Goal: Task Accomplishment & Management: Manage account settings

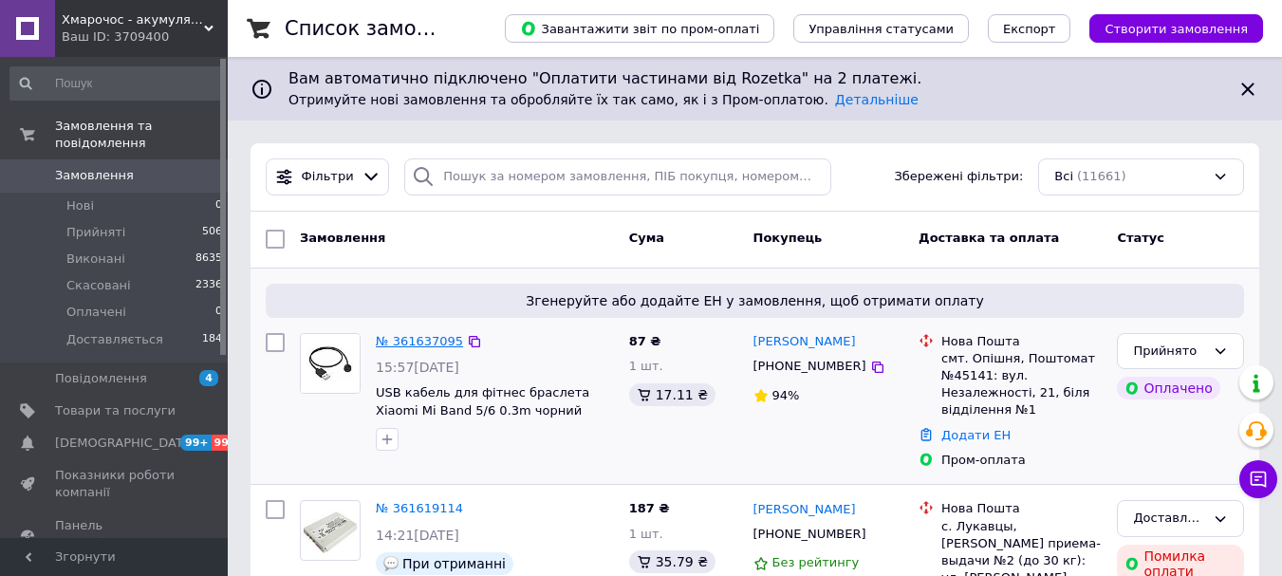
click at [414, 339] on link "№ 361637095" at bounding box center [419, 341] width 87 height 14
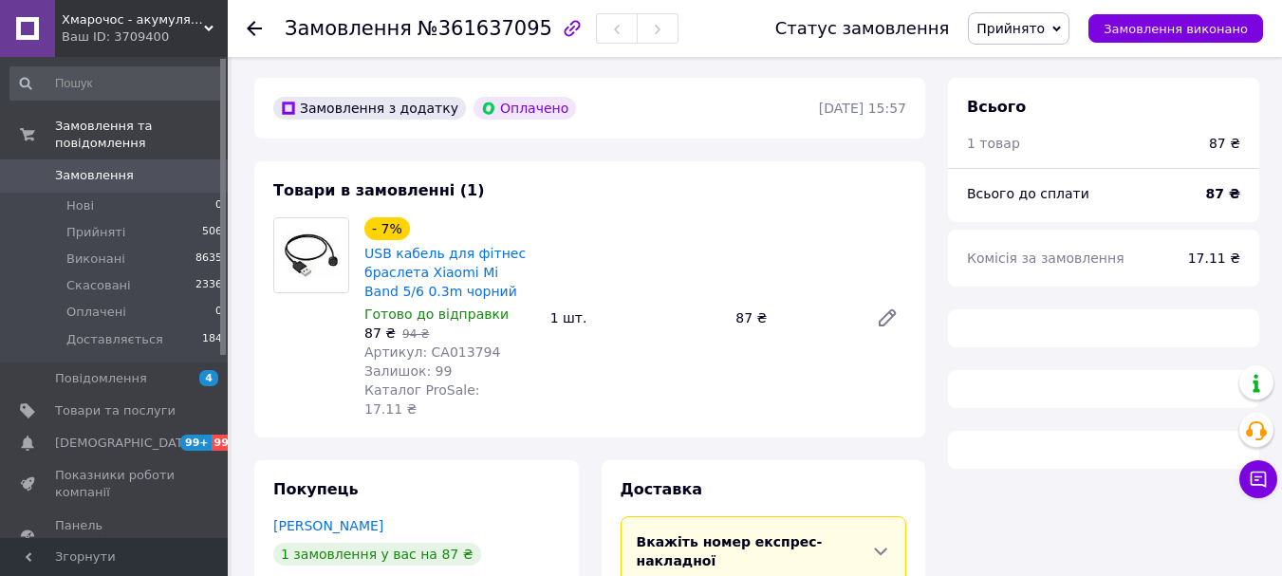
scroll to position [716, 0]
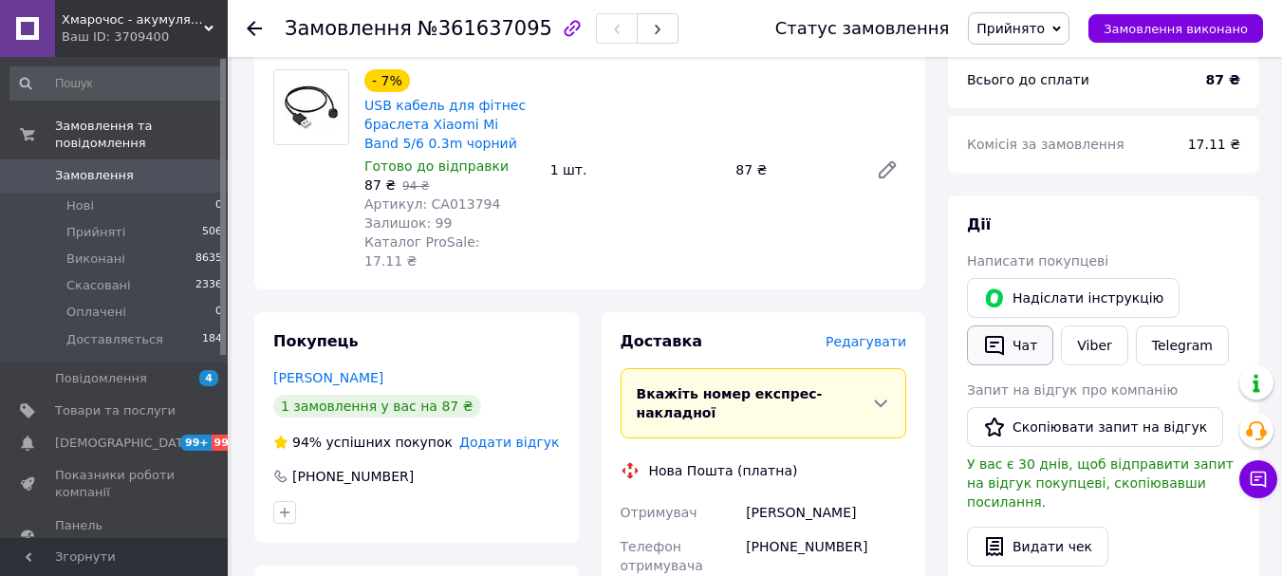
click at [999, 336] on icon "button" at bounding box center [994, 346] width 19 height 20
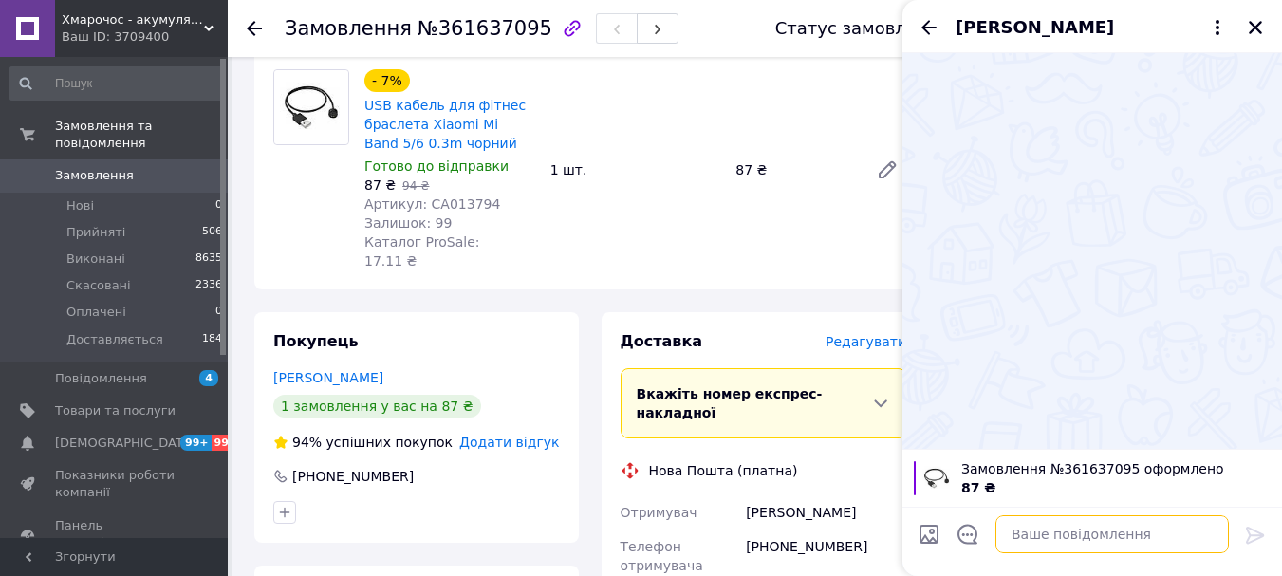
click at [1075, 534] on textarea at bounding box center [1111, 534] width 233 height 38
paste textarea "Добрий день Ваше замовлення підтверджено автоматично. Ми можемо подзвонити лише…"
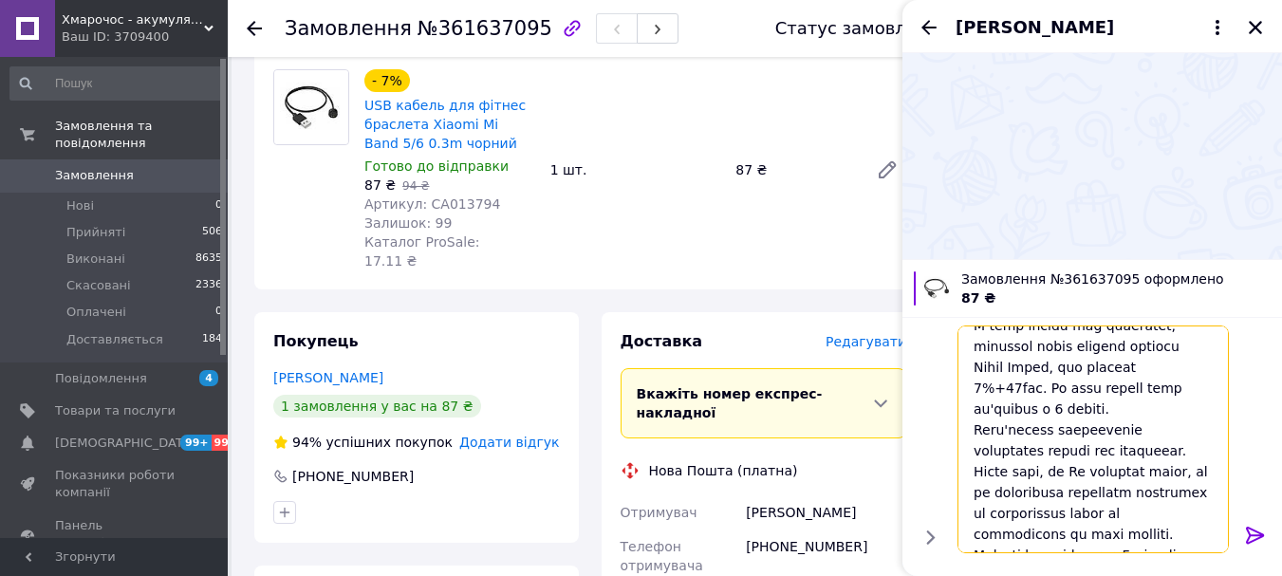
scroll to position [478, 0]
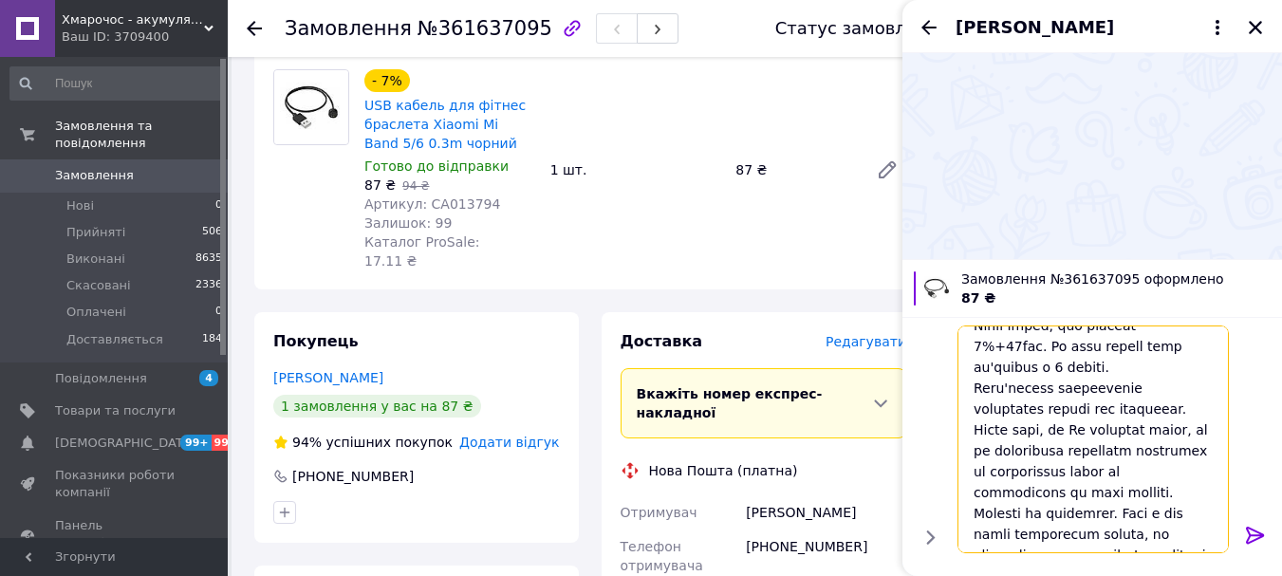
type textarea "Добрий день Ваше замовлення підтверджено автоматично. Ми можемо подзвонити лише…"
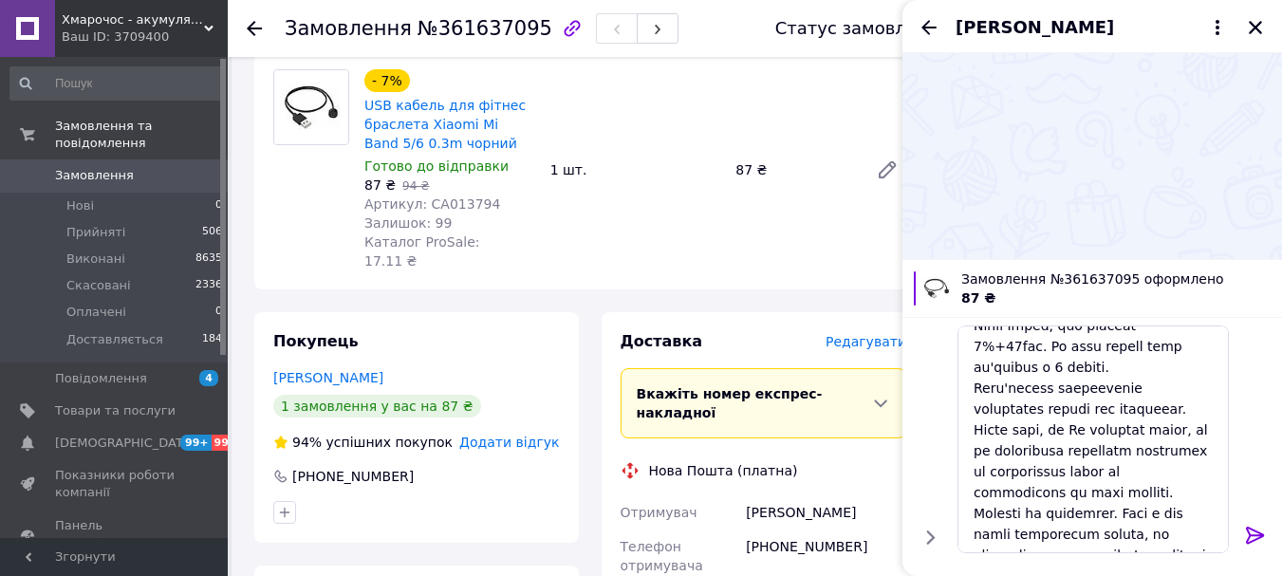
click at [1252, 531] on icon at bounding box center [1255, 535] width 23 height 23
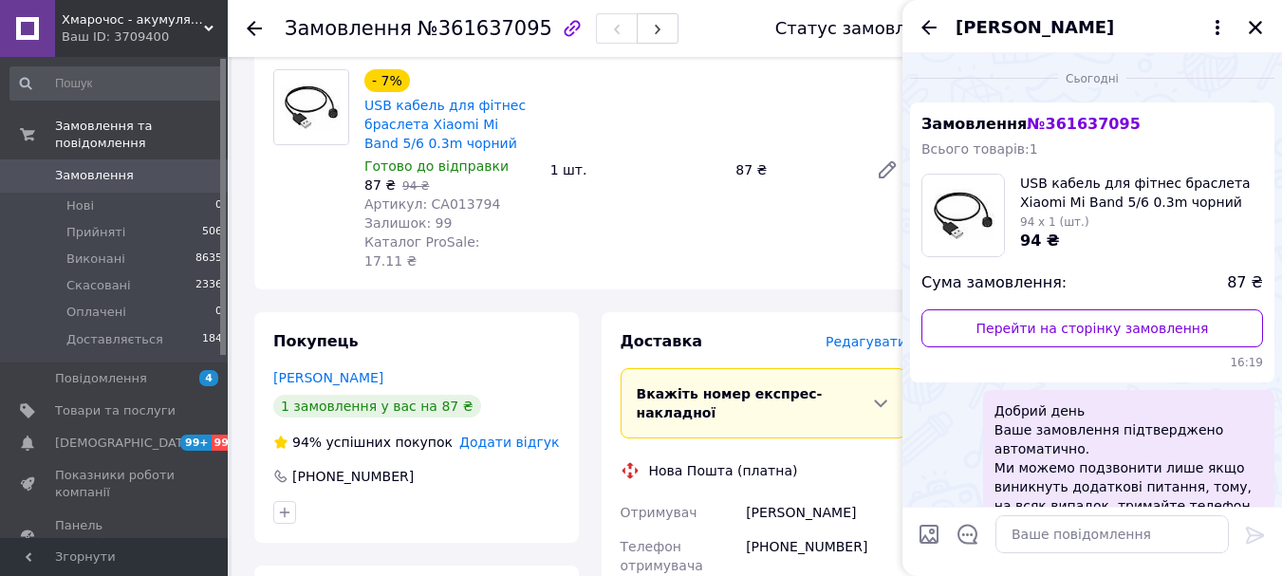
scroll to position [0, 0]
drag, startPoint x: 1258, startPoint y: 25, endPoint x: 774, endPoint y: 94, distance: 488.8
click at [1257, 26] on icon "Закрити" at bounding box center [1254, 27] width 13 height 13
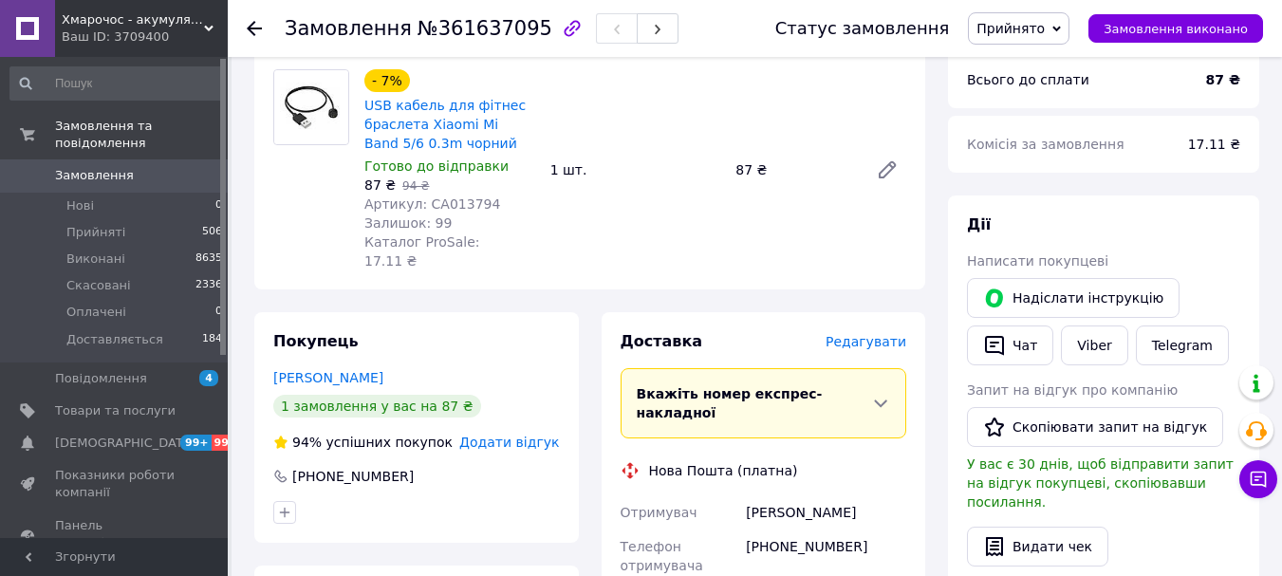
click at [255, 25] on icon at bounding box center [254, 28] width 15 height 15
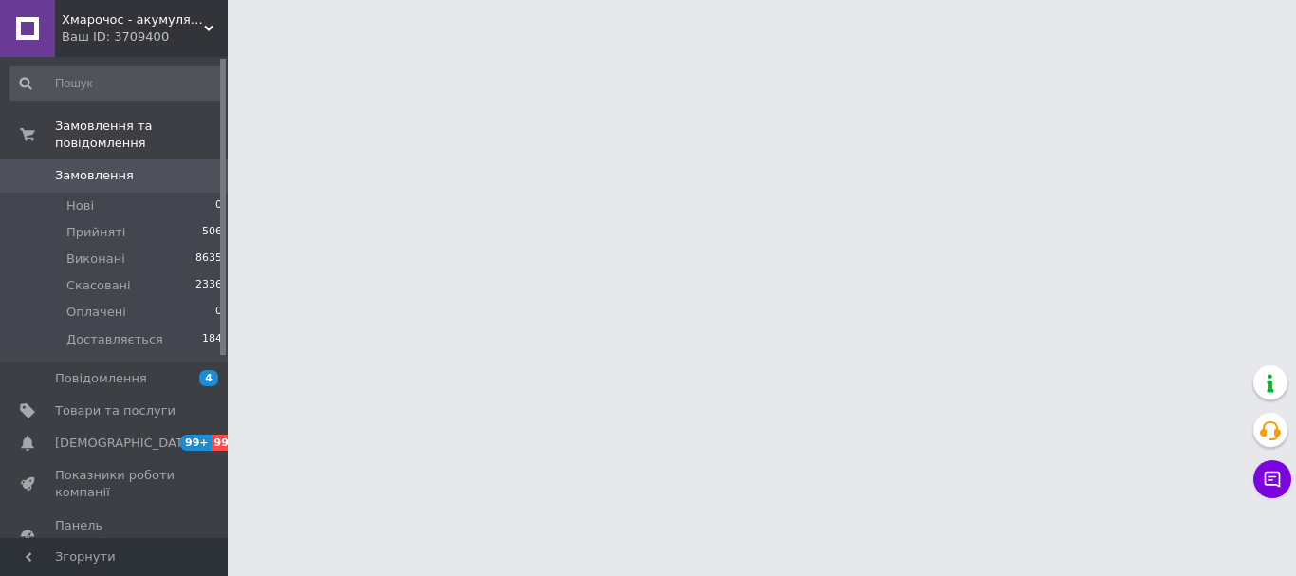
click at [188, 43] on div "Ваш ID: 3709400" at bounding box center [145, 36] width 166 height 17
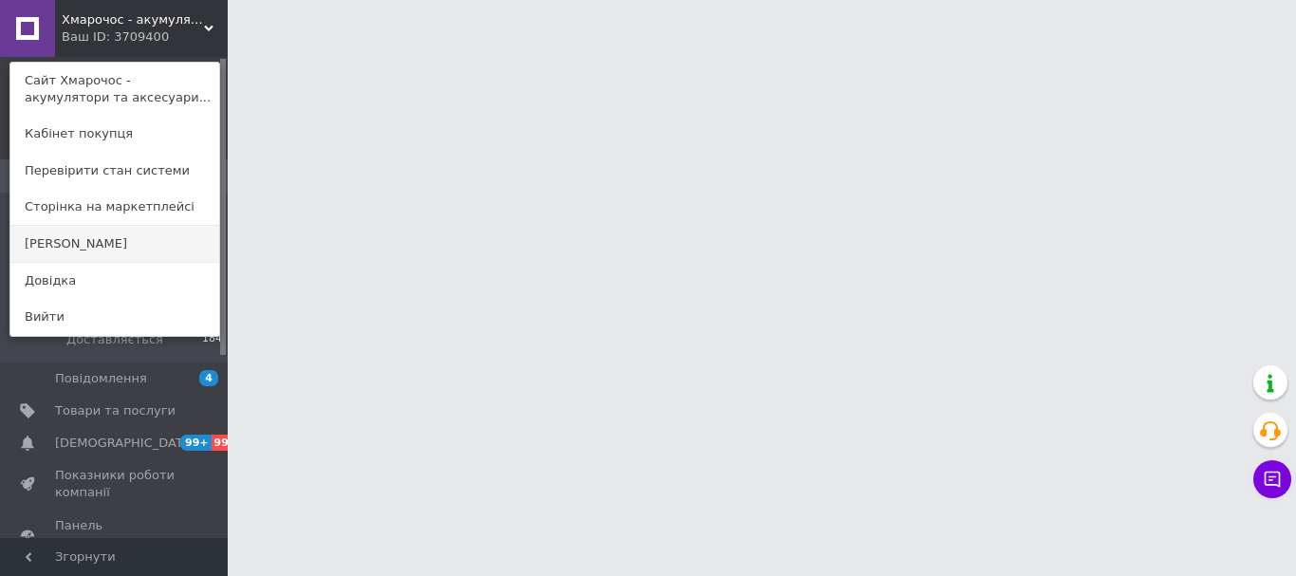
click at [106, 238] on link "[PERSON_NAME]" at bounding box center [114, 244] width 209 height 36
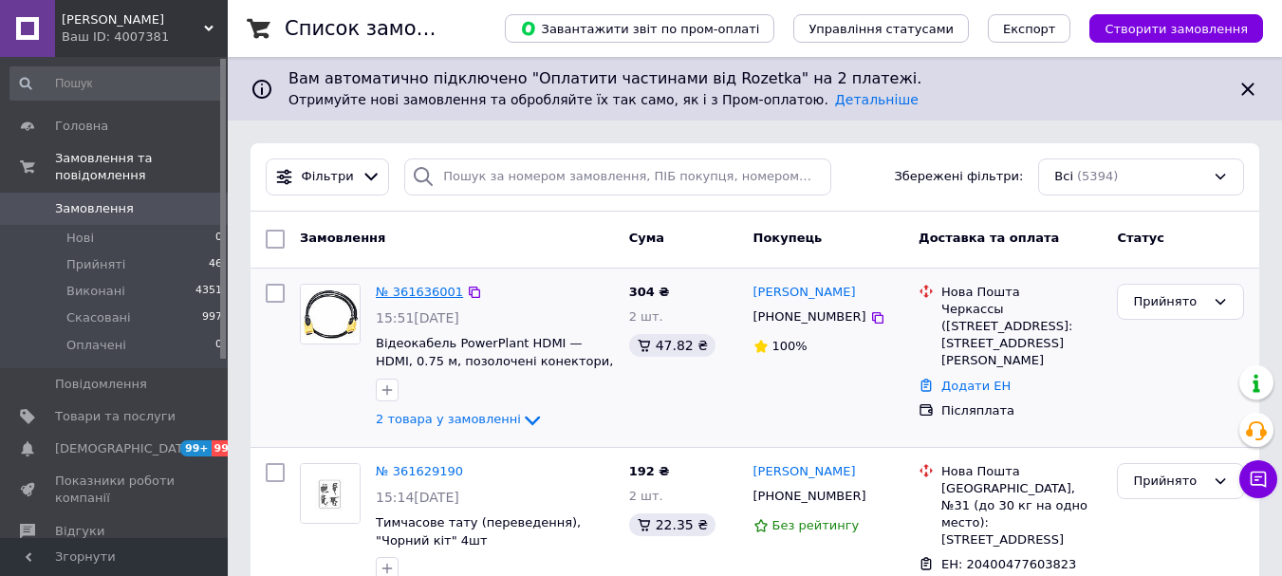
click at [418, 289] on link "№ 361636001" at bounding box center [419, 292] width 87 height 14
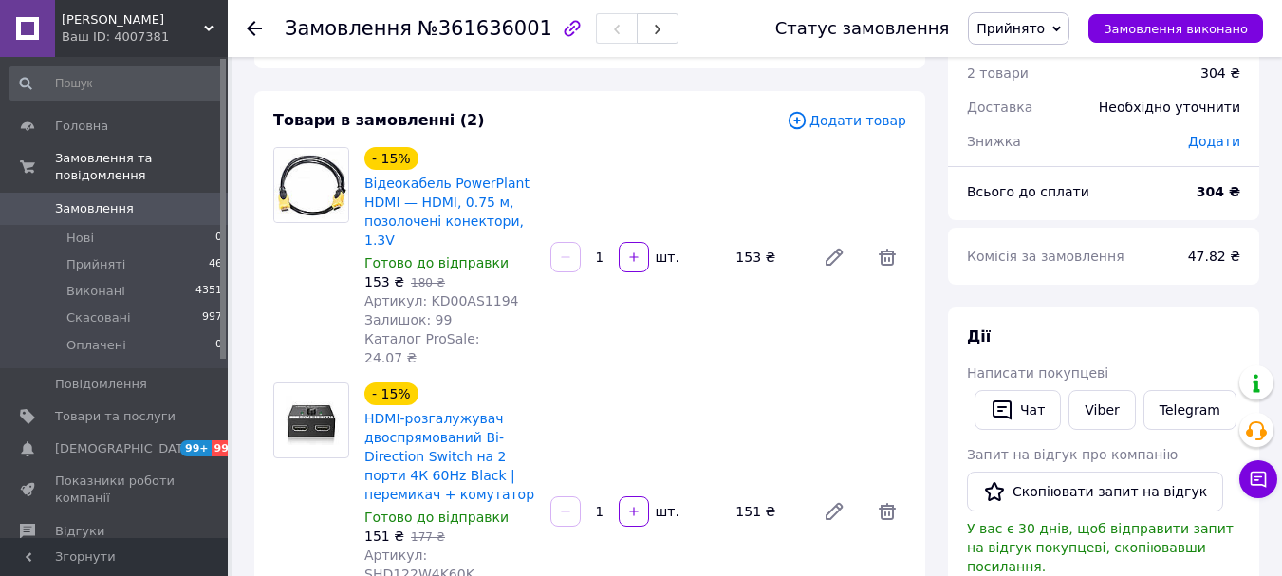
scroll to position [190, 0]
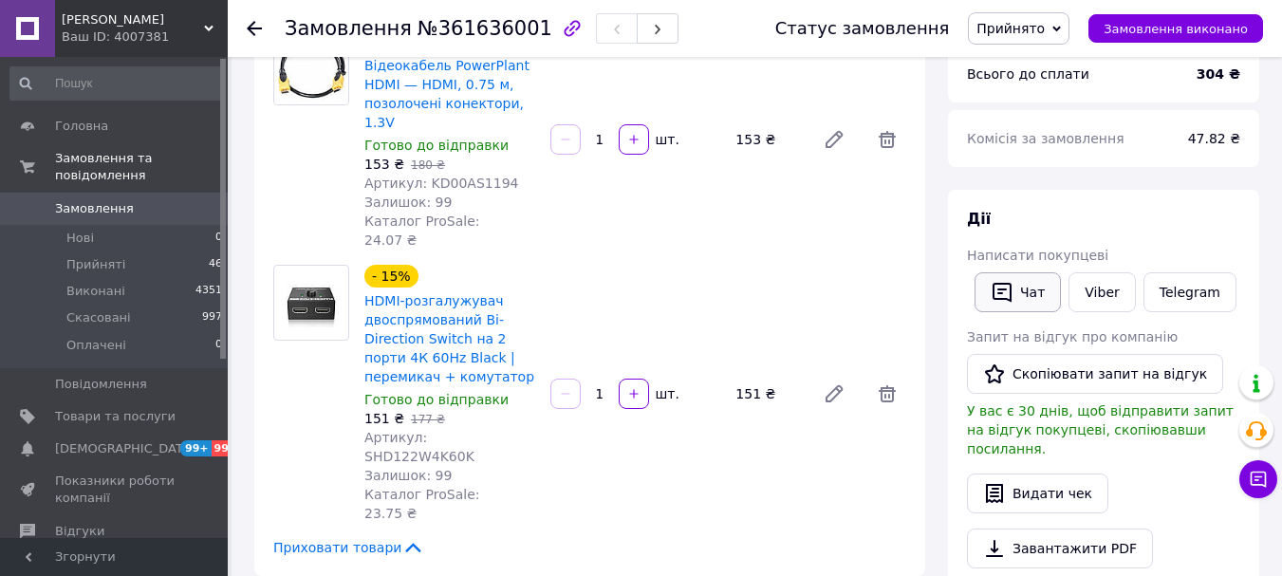
click at [1004, 284] on icon "button" at bounding box center [1001, 293] width 19 height 20
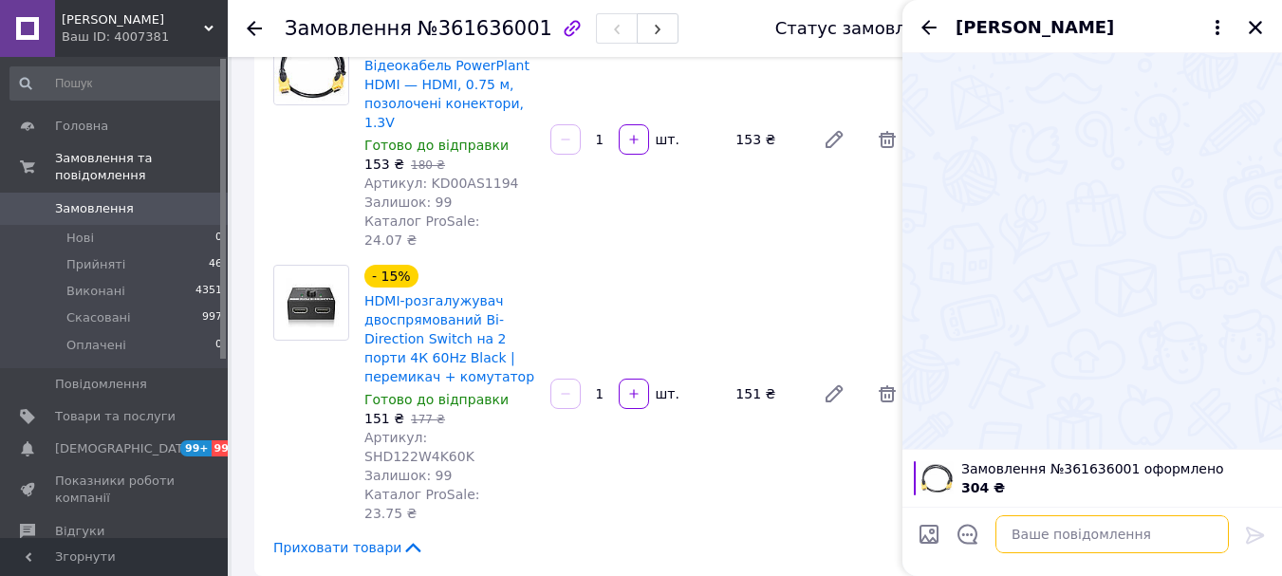
click at [1062, 538] on textarea at bounding box center [1111, 534] width 233 height 38
paste textarea "Добрий день Ваше замовлення підтверджено автоматично. Ми можемо подзвонити лише…"
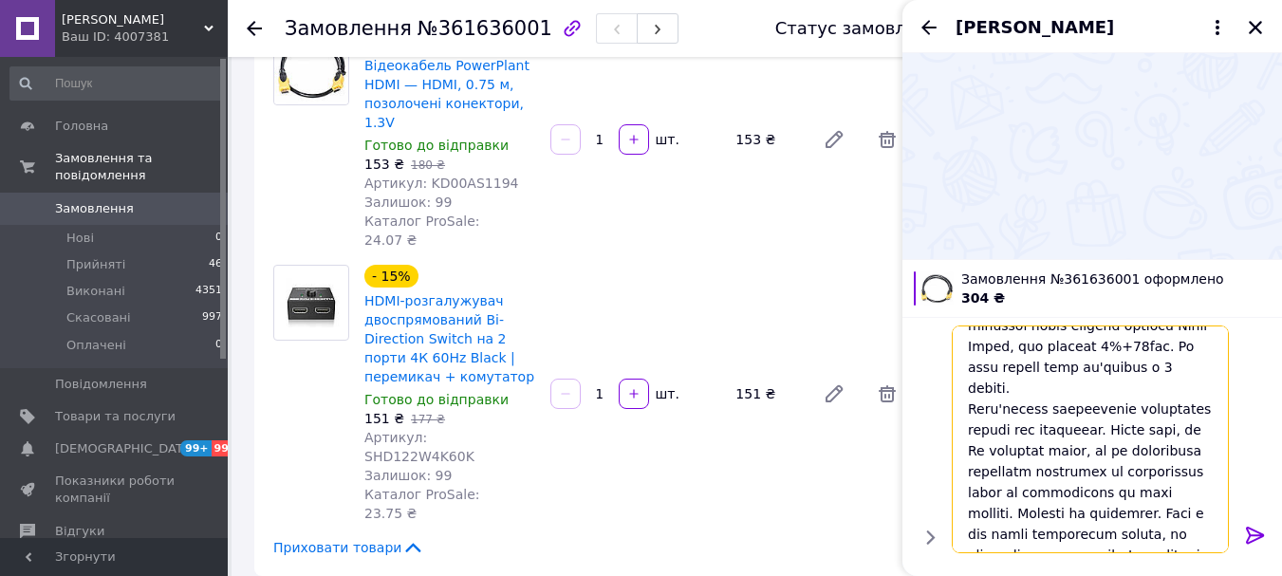
scroll to position [478, 0]
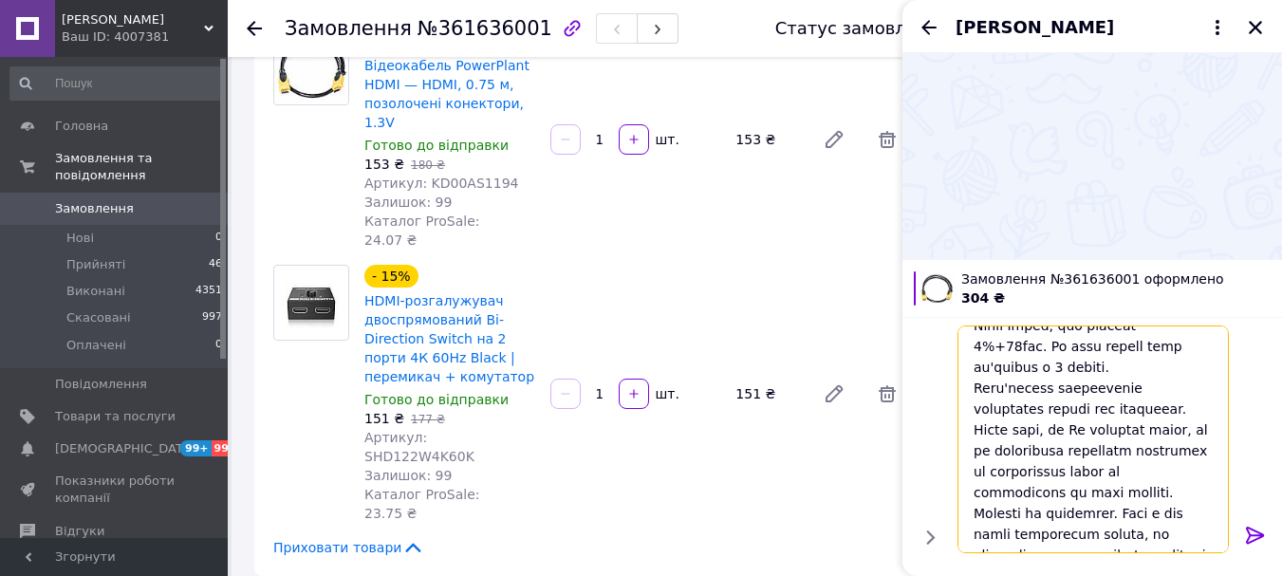
type textarea "Добрий день Ваше замовлення підтверджено автоматично. Ми можемо подзвонити лише…"
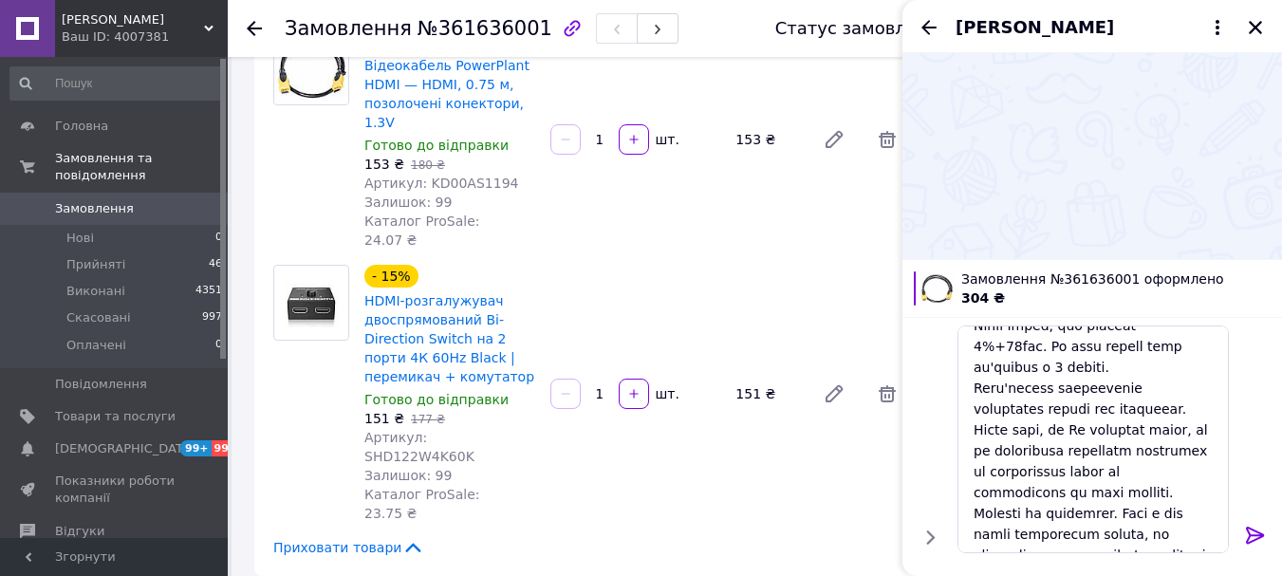
click at [1253, 530] on icon at bounding box center [1255, 535] width 23 height 23
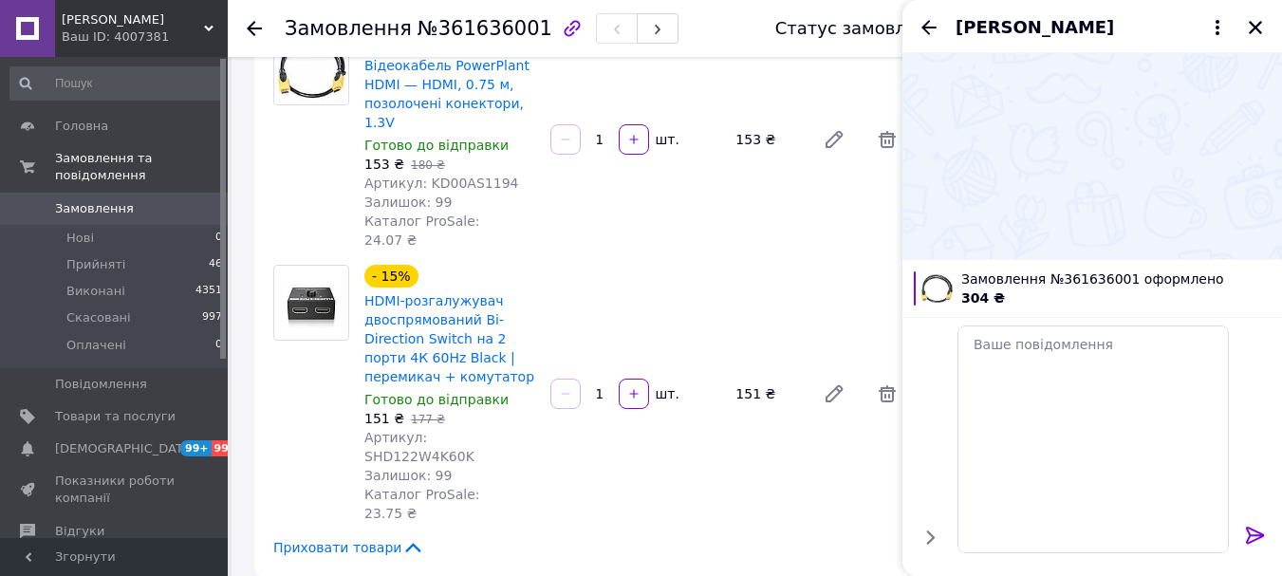
scroll to position [0, 0]
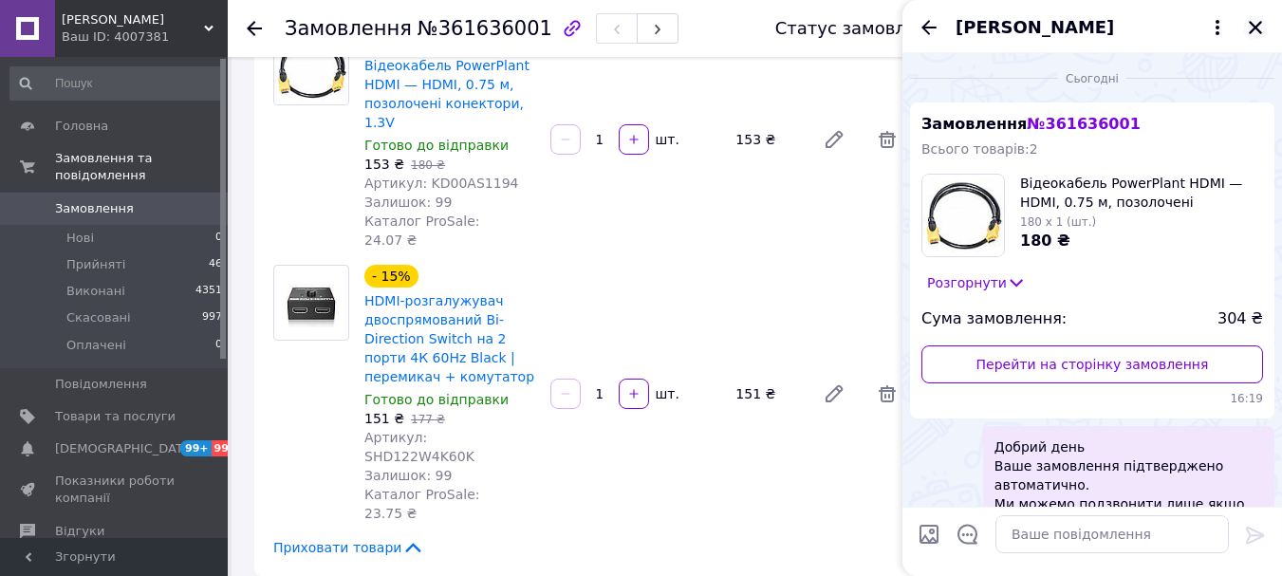
click at [1257, 23] on icon "Закрити" at bounding box center [1255, 27] width 17 height 17
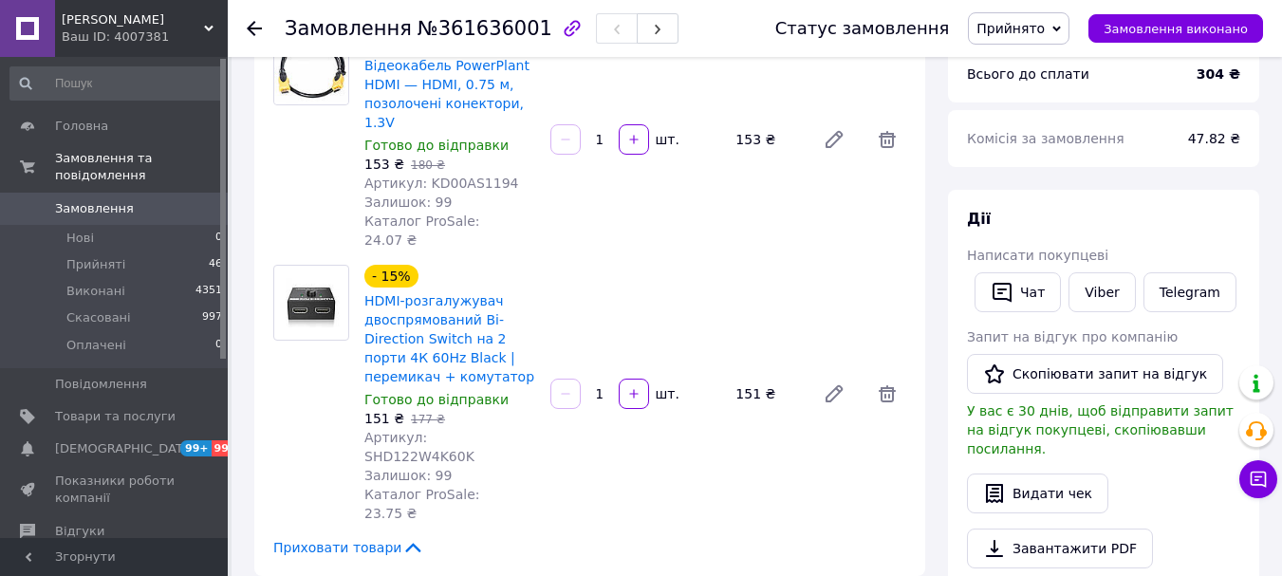
click at [257, 26] on icon at bounding box center [254, 28] width 15 height 15
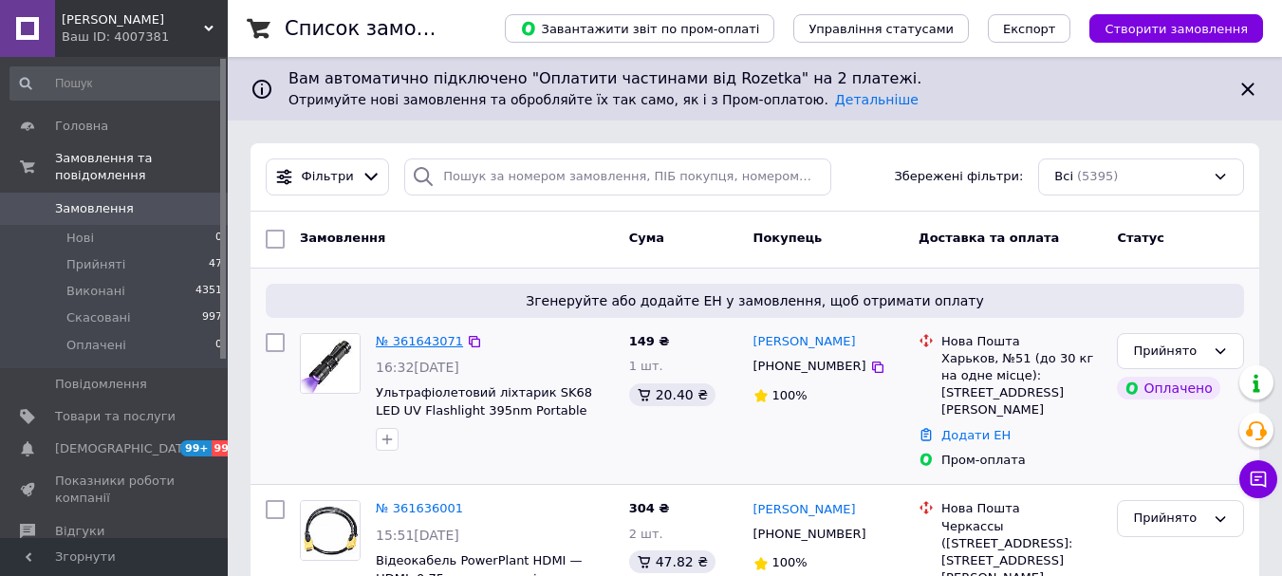
click at [435, 339] on link "№ 361643071" at bounding box center [419, 341] width 87 height 14
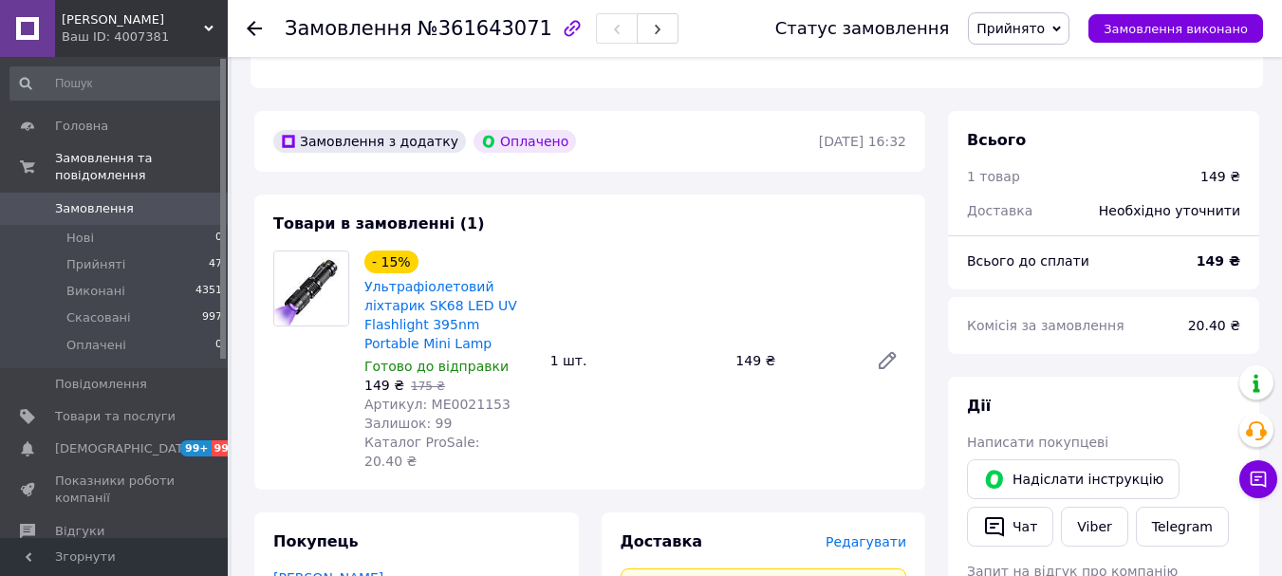
scroll to position [569, 0]
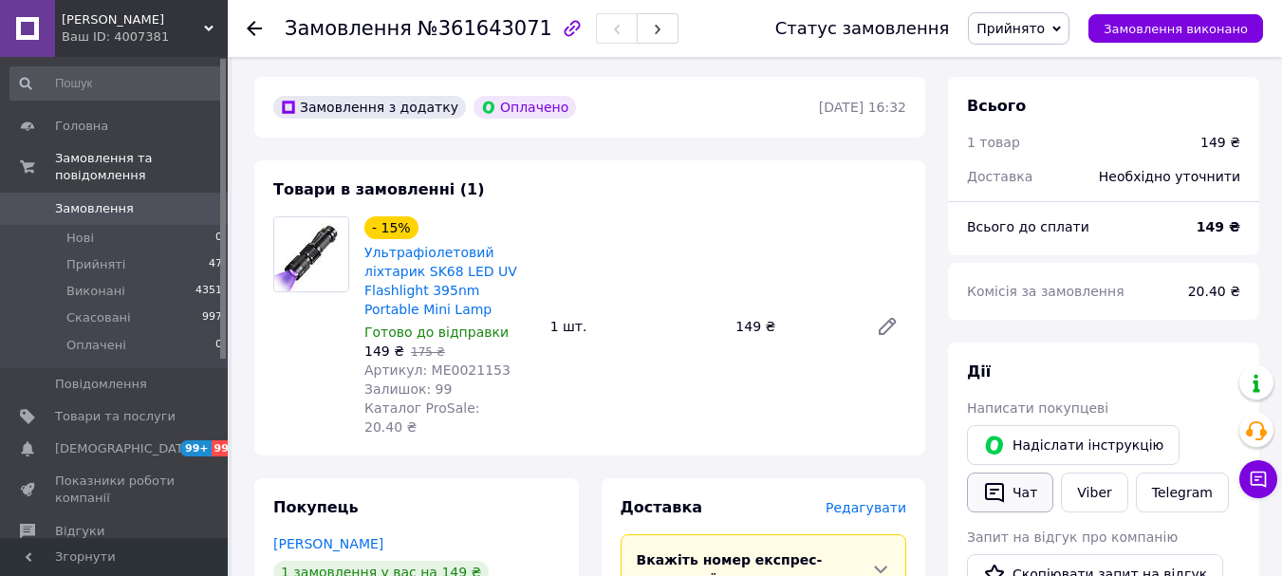
click at [1018, 472] on button "Чат" at bounding box center [1010, 492] width 86 height 40
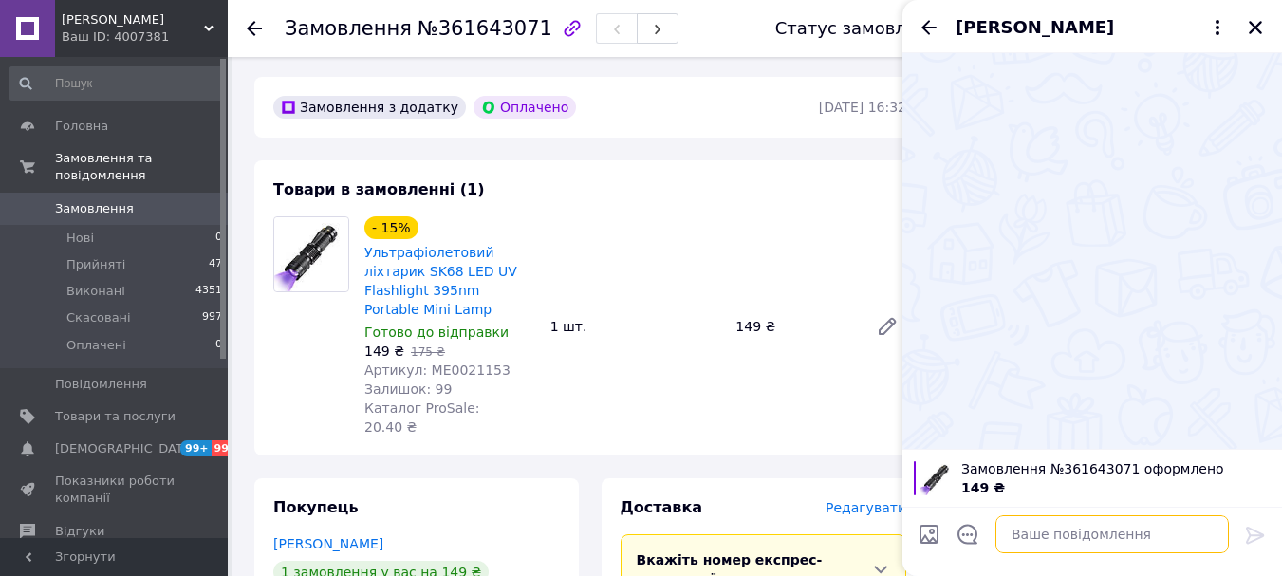
click at [1065, 542] on textarea at bounding box center [1111, 534] width 233 height 38
paste textarea "Добрий день Ваше замовлення підтверджено автоматично. Ми можемо подзвонити лише…"
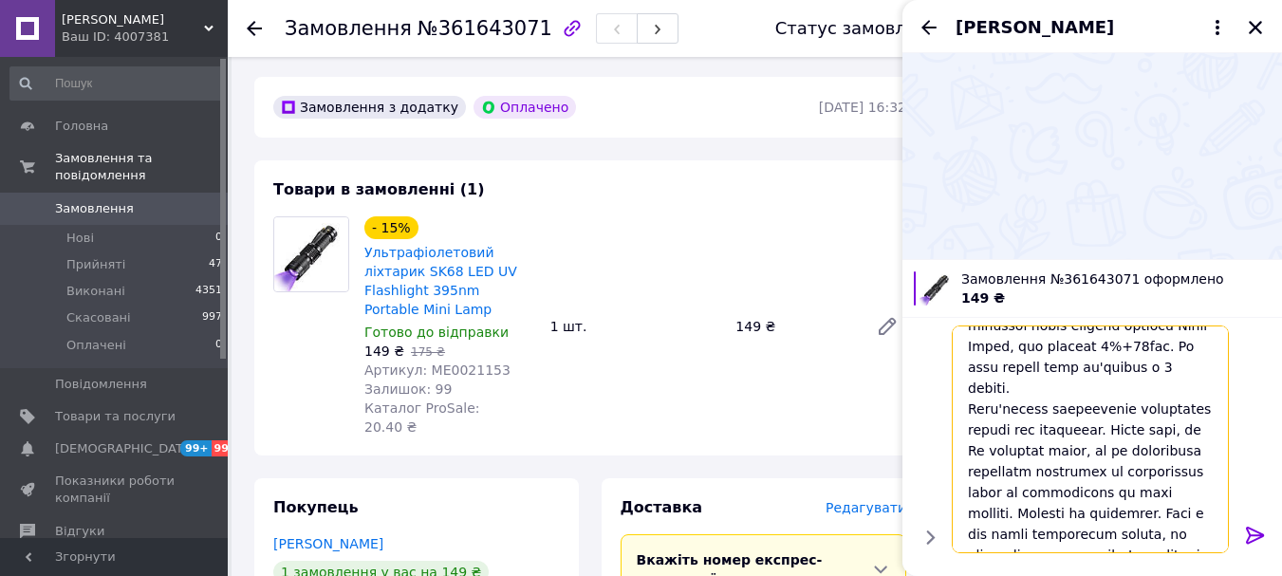
scroll to position [478, 0]
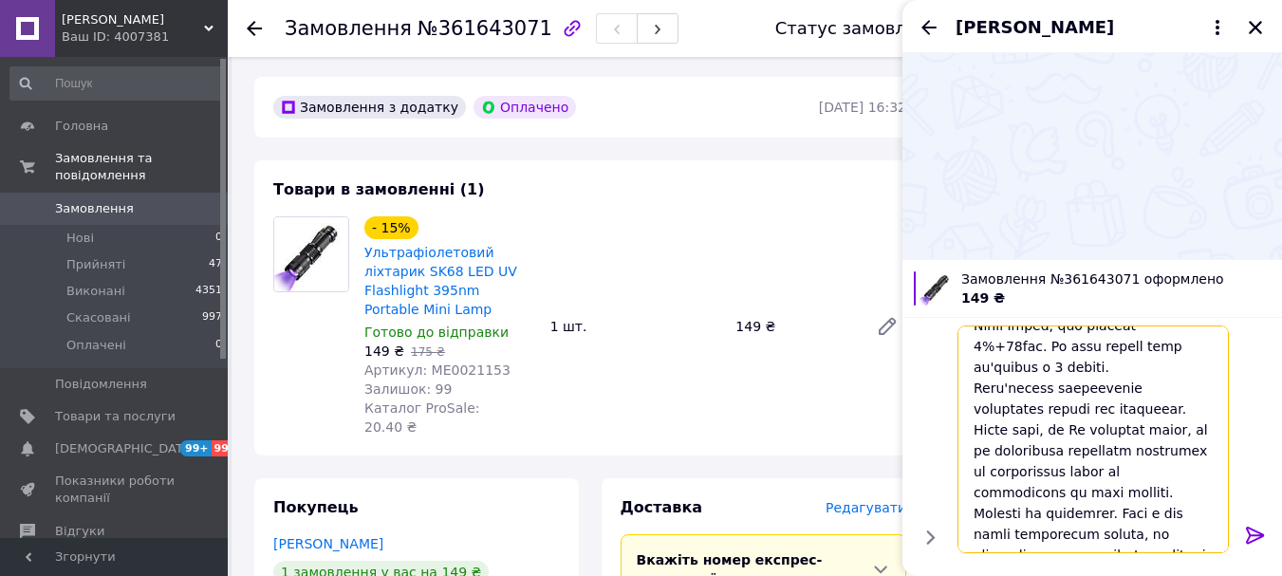
type textarea "Добрий день Ваше замовлення підтверджено автоматично. Ми можемо подзвонити лише…"
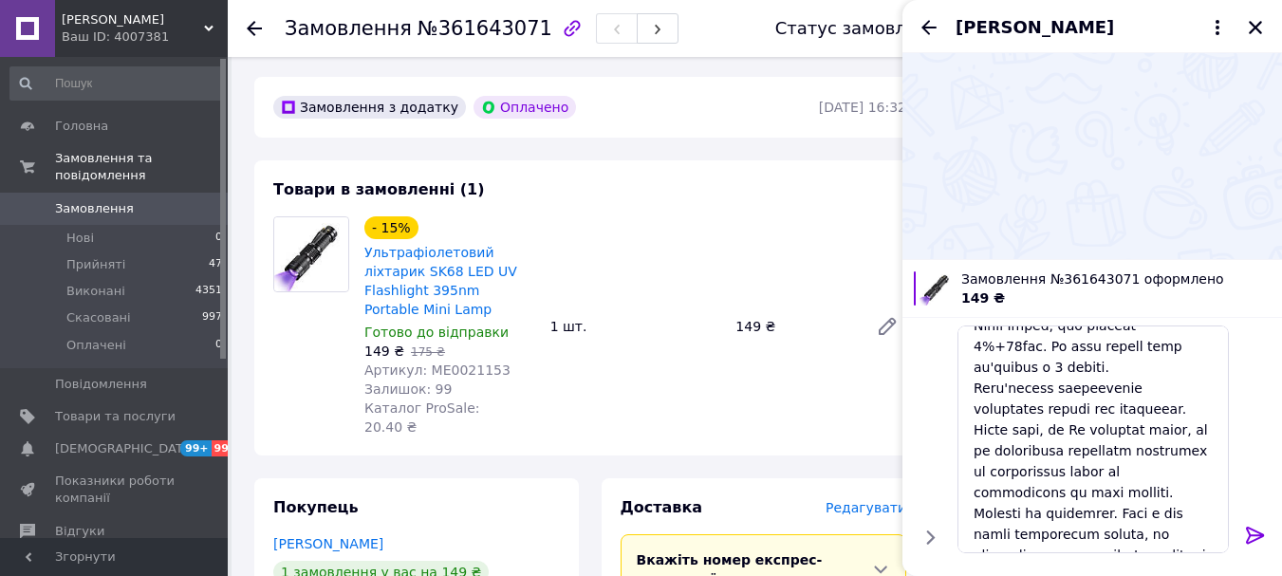
click at [1251, 541] on icon at bounding box center [1255, 535] width 18 height 17
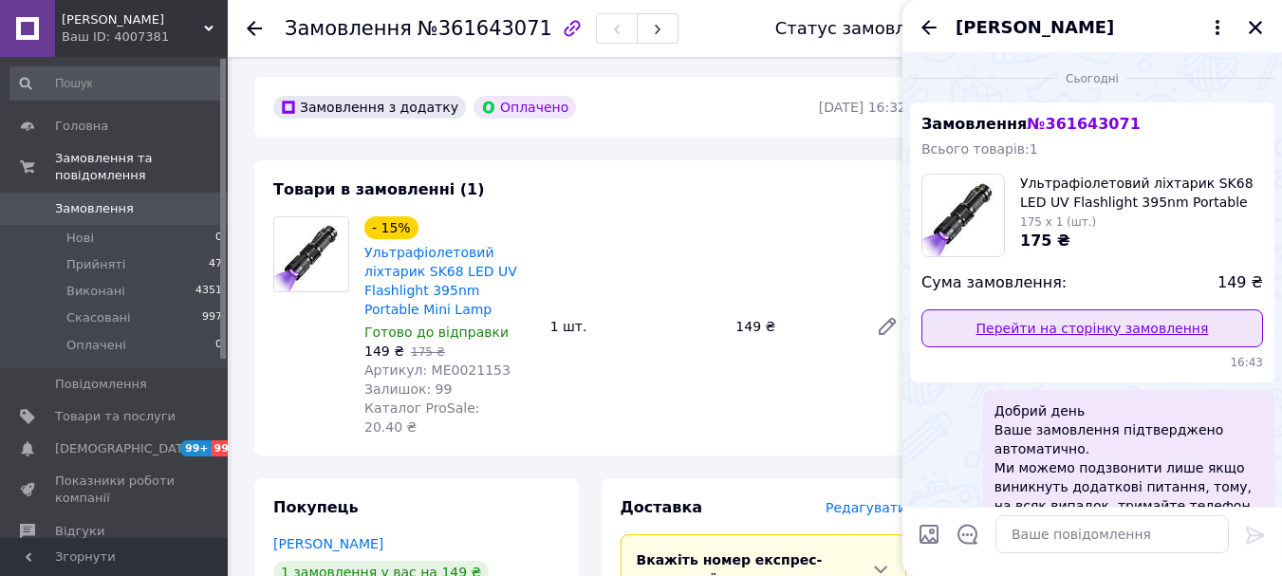
scroll to position [0, 0]
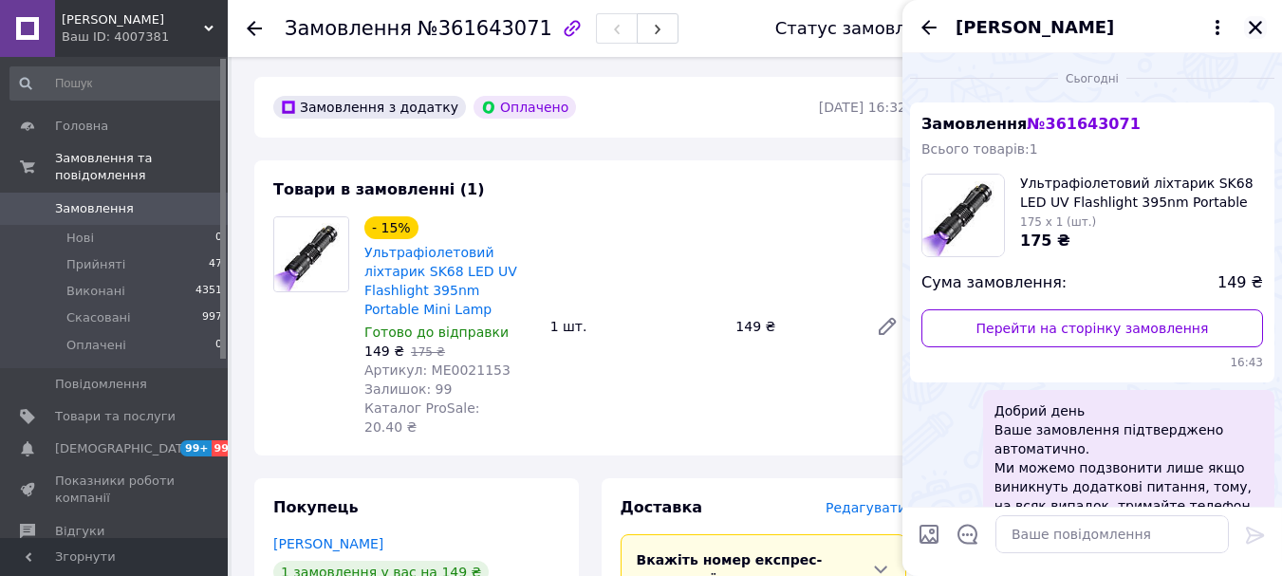
click at [1254, 28] on icon "Закрити" at bounding box center [1254, 27] width 13 height 13
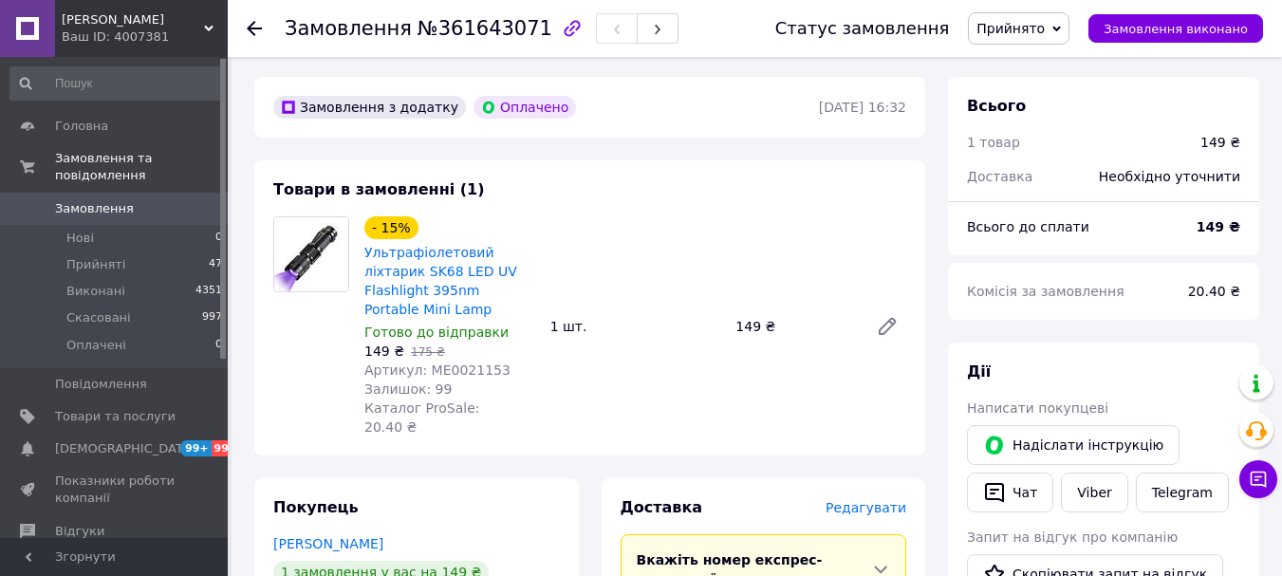
click at [257, 29] on use at bounding box center [254, 28] width 15 height 15
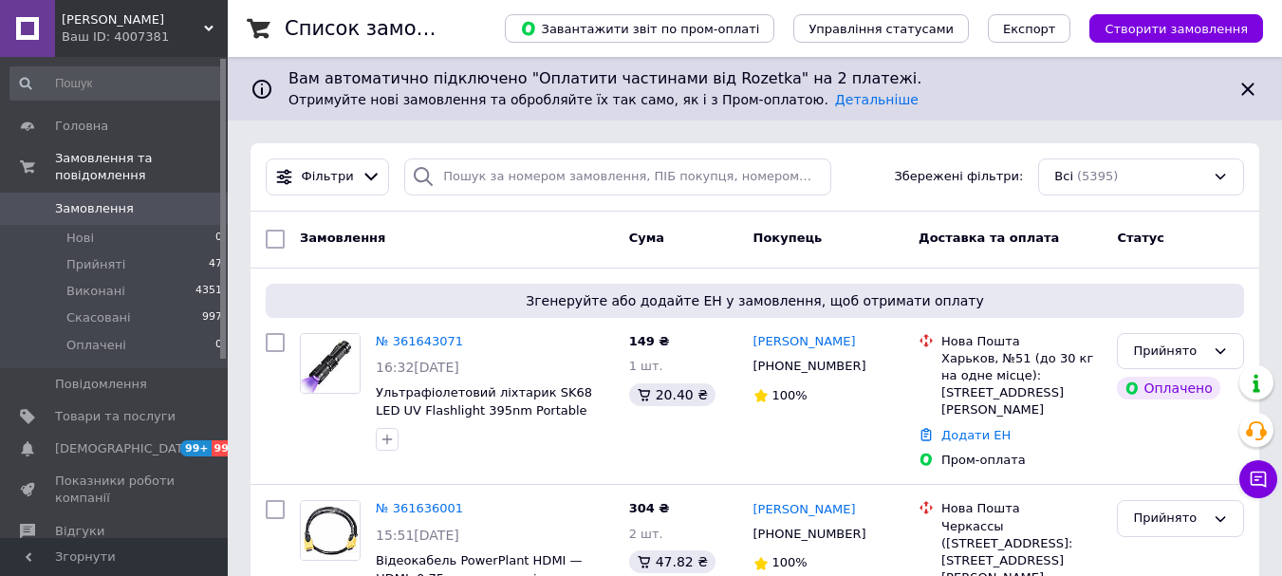
drag, startPoint x: 199, startPoint y: 24, endPoint x: 185, endPoint y: 71, distance: 49.5
click at [198, 24] on span "[PERSON_NAME]" at bounding box center [133, 19] width 142 height 17
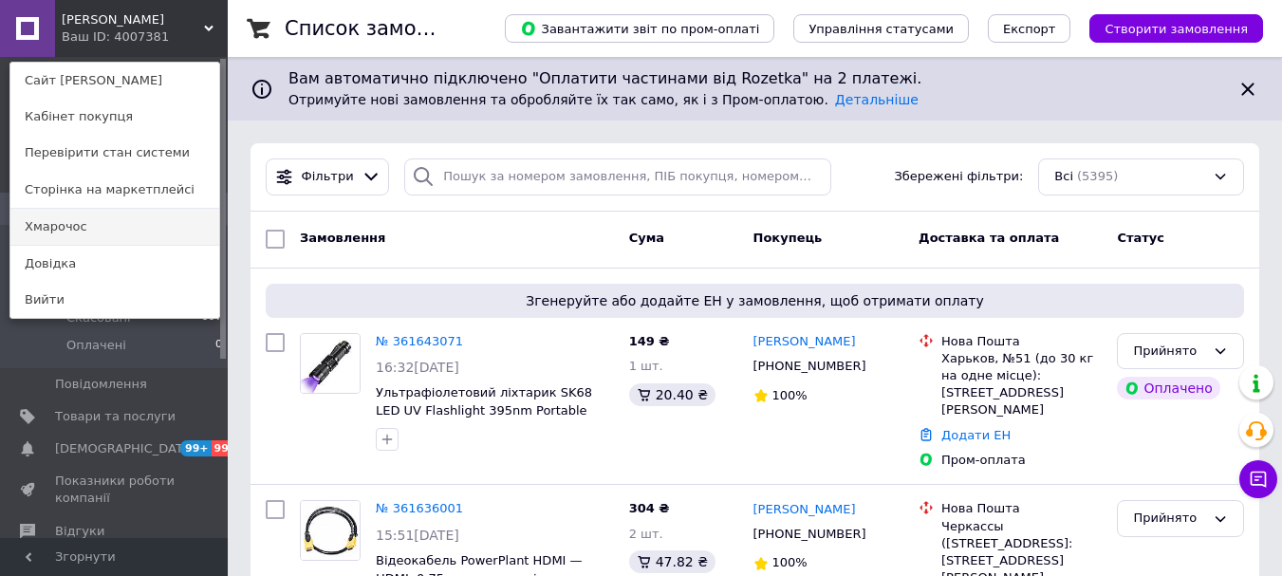
click at [121, 224] on link "Хмарочос" at bounding box center [114, 227] width 209 height 36
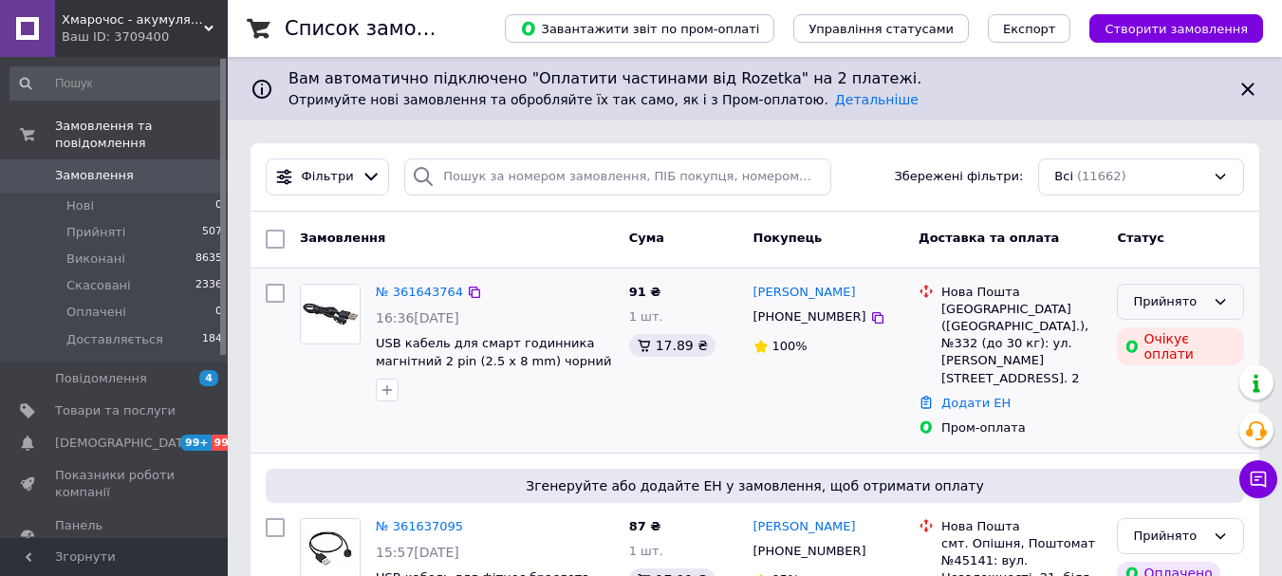
click at [1150, 290] on div "Прийнято" at bounding box center [1180, 302] width 127 height 37
click at [1178, 380] on li "Скасовано" at bounding box center [1180, 376] width 125 height 35
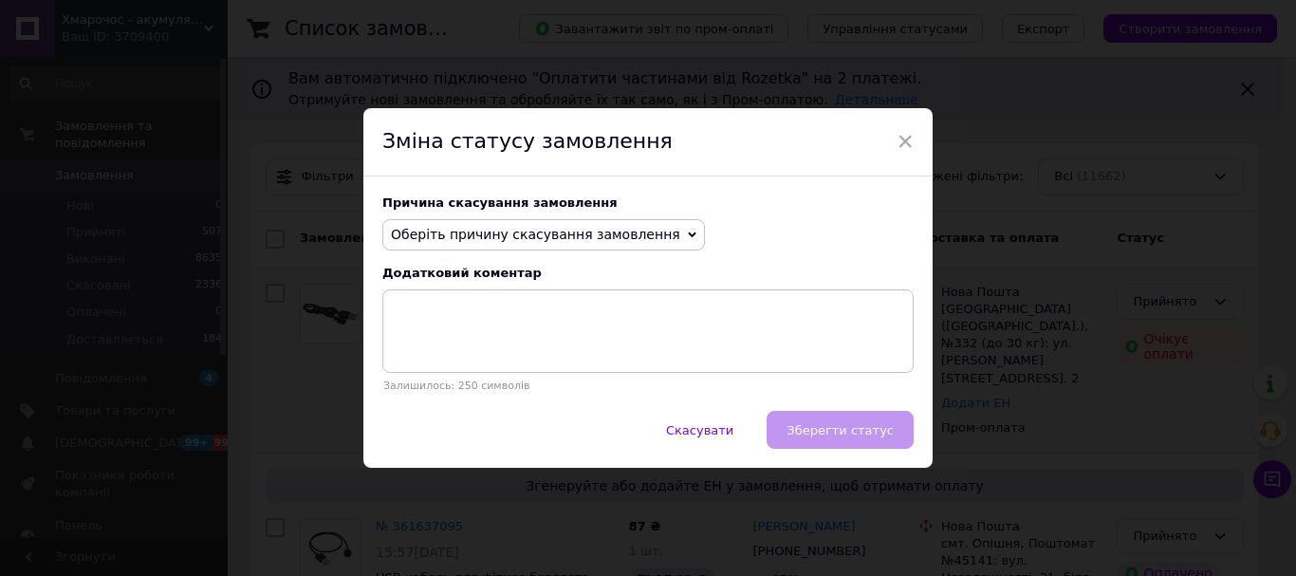
click at [483, 229] on span "Оберіть причину скасування замовлення" at bounding box center [535, 234] width 289 height 15
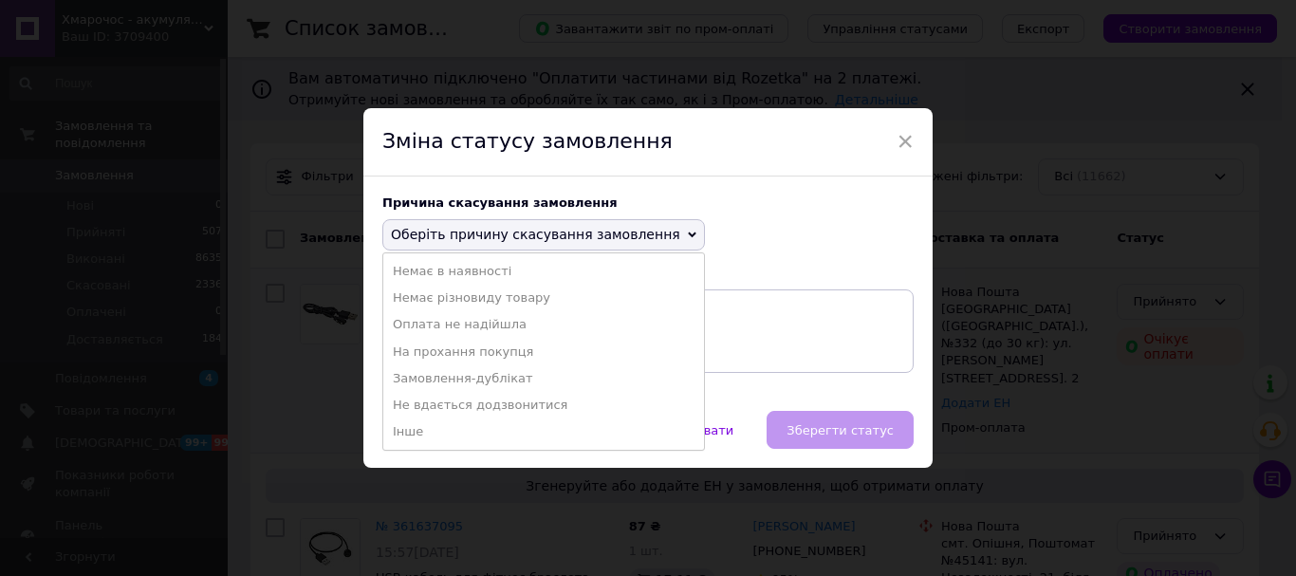
click at [458, 344] on li "На прохання покупця" at bounding box center [543, 352] width 321 height 27
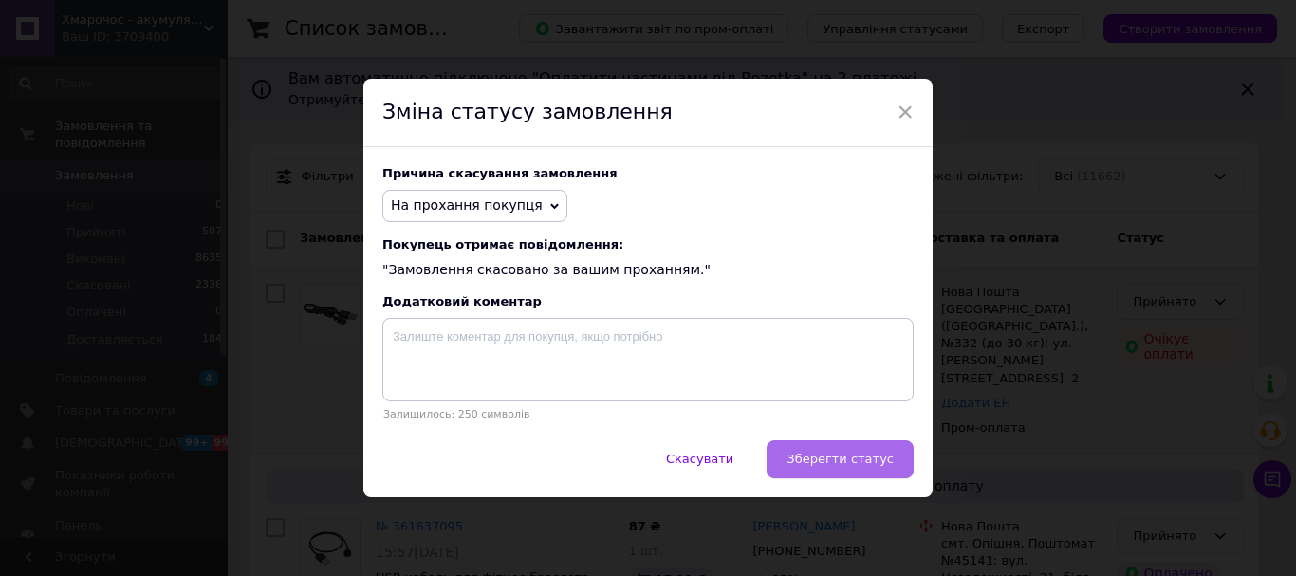
click at [865, 466] on span "Зберегти статус" at bounding box center [839, 459] width 107 height 14
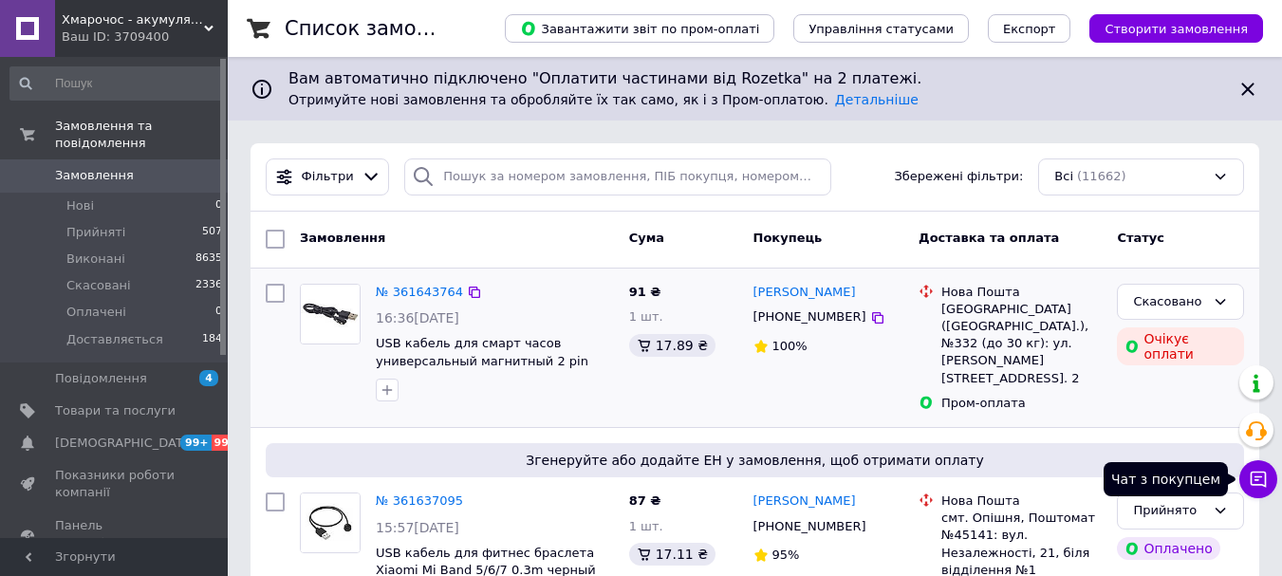
click at [1253, 471] on icon at bounding box center [1258, 479] width 16 height 16
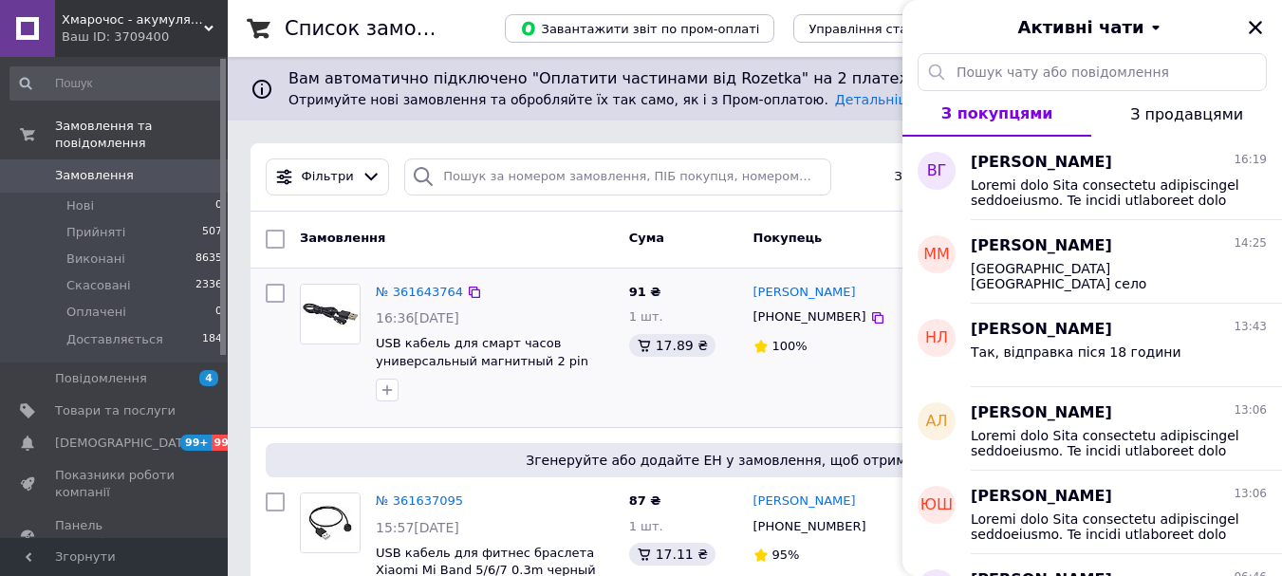
click at [153, 28] on span "Хмарочос - акумулятори та аксесуари для портативних пристроїв" at bounding box center [133, 19] width 142 height 17
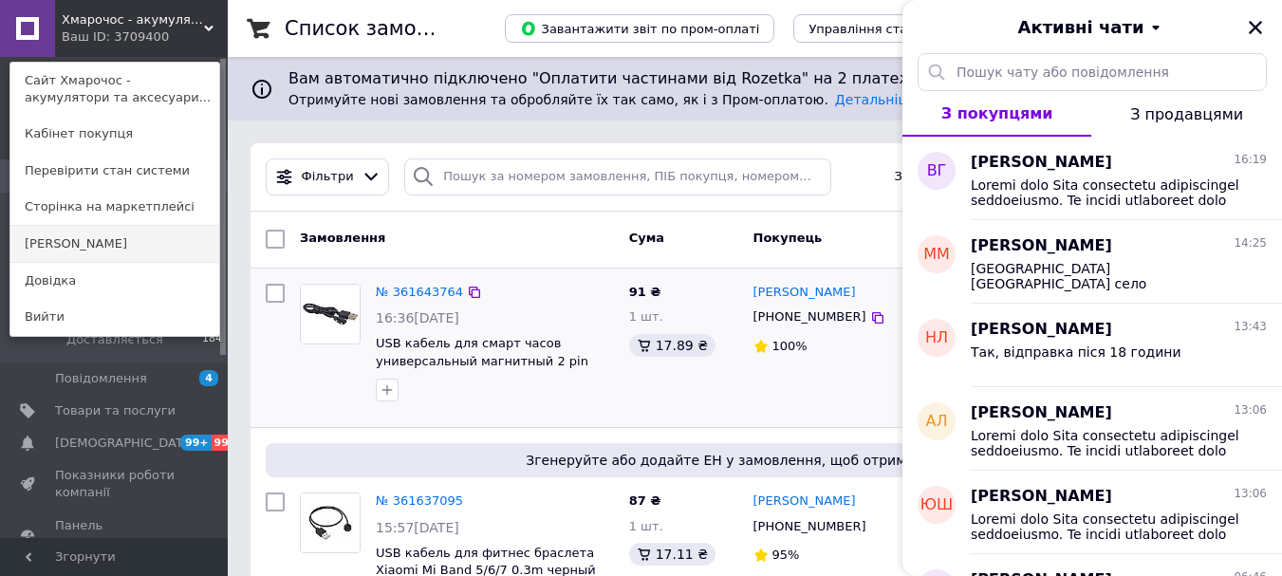
click at [122, 246] on link "[PERSON_NAME]" at bounding box center [114, 244] width 209 height 36
